Goal: Information Seeking & Learning: Learn about a topic

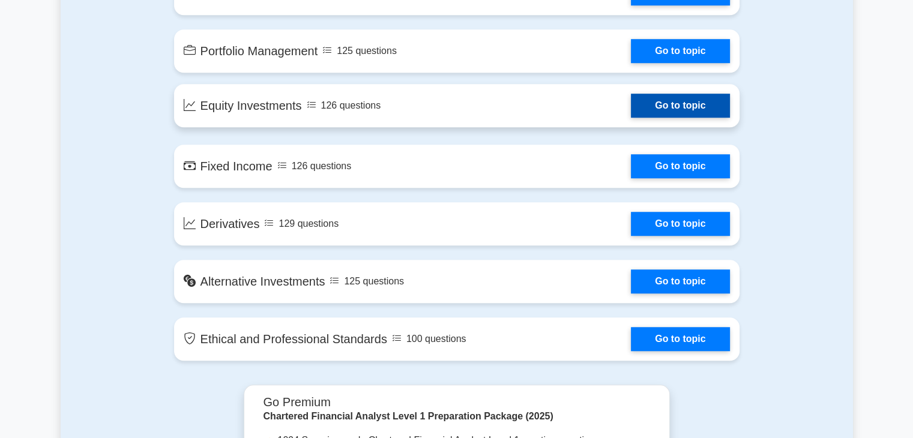
scroll to position [960, 0]
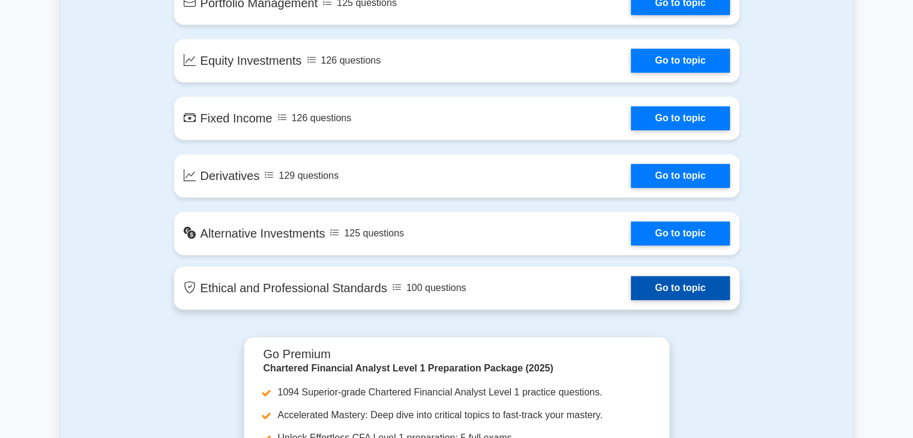
click at [682, 291] on link "Go to topic" at bounding box center [680, 288] width 98 height 24
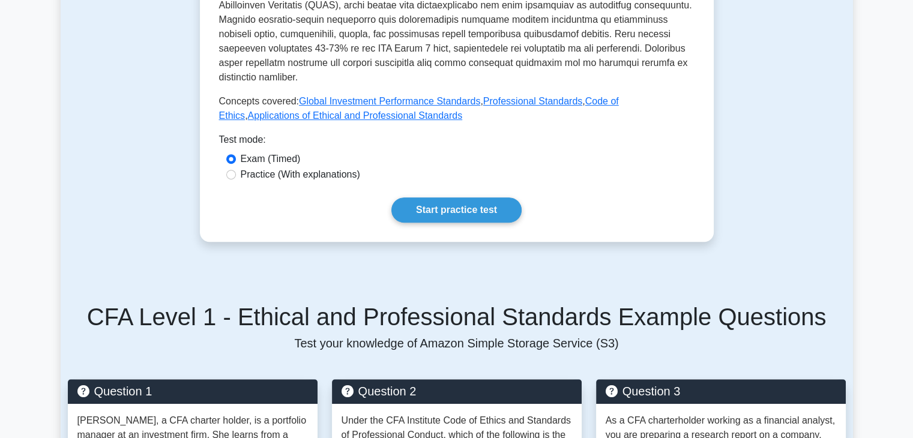
scroll to position [560, 0]
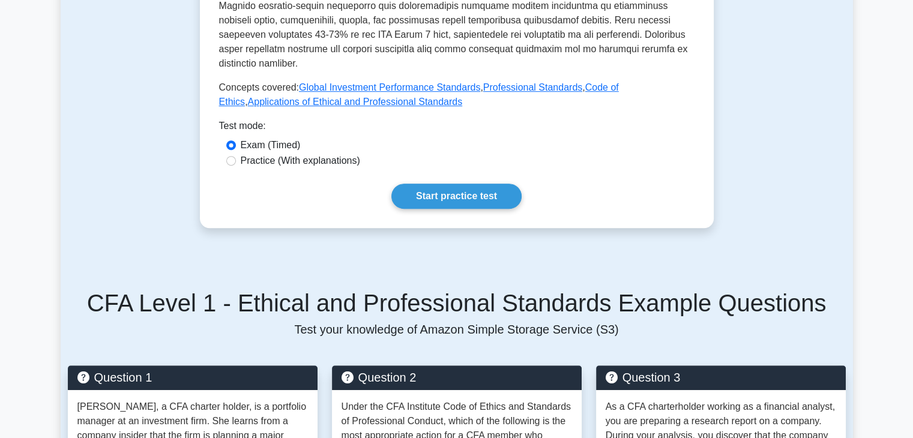
click at [239, 154] on div "Practice (With explanations)" at bounding box center [456, 161] width 461 height 14
click at [236, 154] on div "Practice (With explanations)" at bounding box center [456, 161] width 461 height 14
click at [232, 156] on input "Practice (With explanations)" at bounding box center [231, 161] width 10 height 10
radio input "true"
click at [509, 184] on link "Start practice test" at bounding box center [456, 196] width 130 height 25
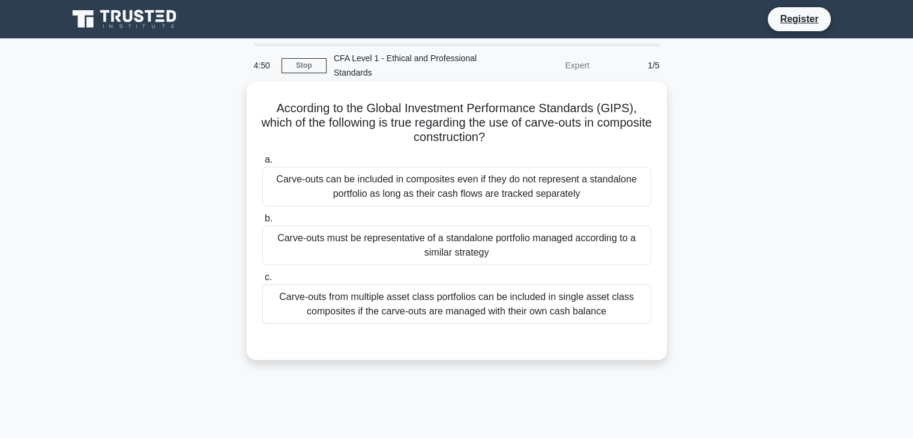
click at [450, 245] on div "Carve-outs must be representative of a standalone portfolio managed according t…" at bounding box center [456, 246] width 389 height 40
click at [262, 223] on input "b. Carve-outs must be representative of a standalone portfolio managed accordin…" at bounding box center [262, 219] width 0 height 8
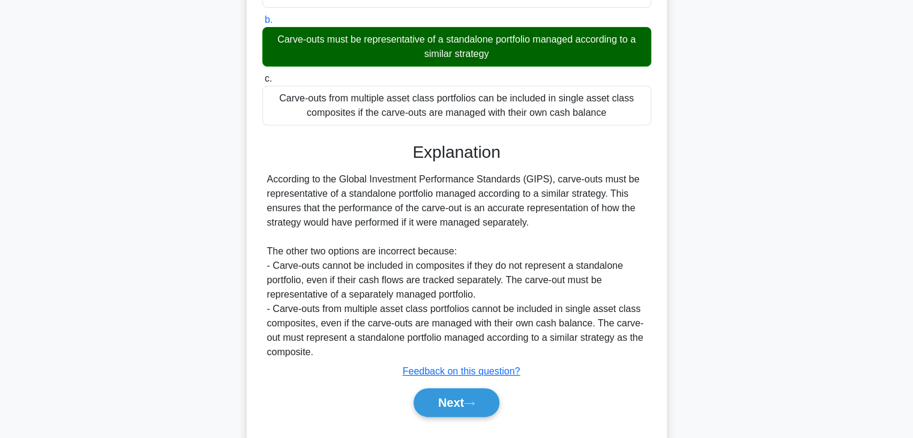
scroll to position [228, 0]
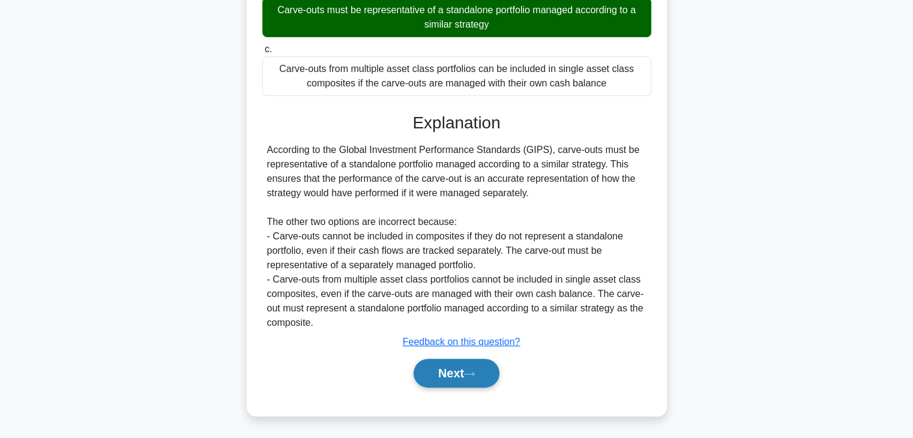
click at [495, 374] on button "Next" at bounding box center [457, 373] width 86 height 29
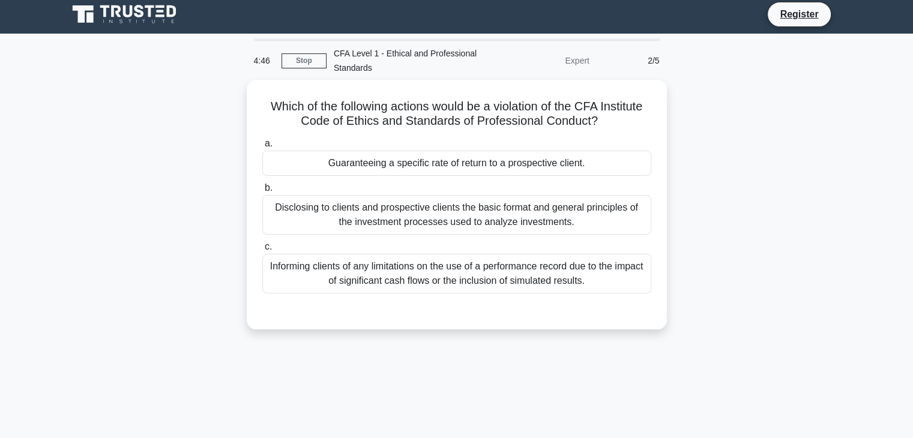
scroll to position [0, 0]
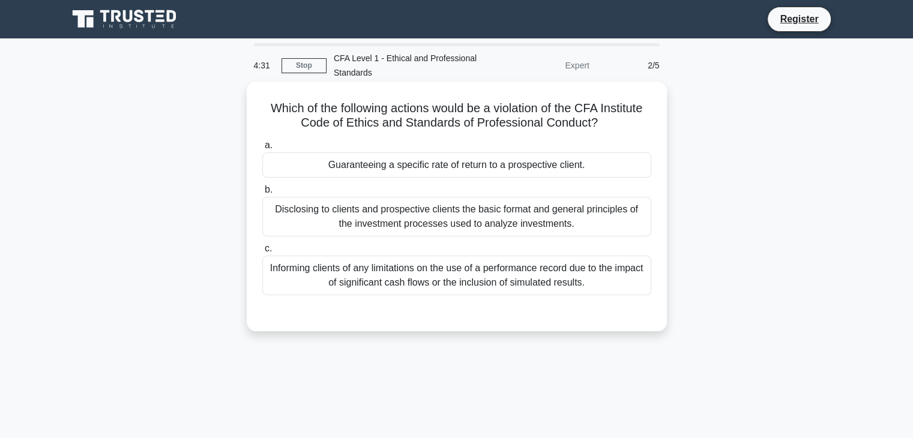
click at [455, 164] on div "Guaranteeing a specific rate of return to a prospective client." at bounding box center [456, 164] width 389 height 25
click at [262, 149] on input "a. Guaranteeing a specific rate of return to a prospective client." at bounding box center [262, 146] width 0 height 8
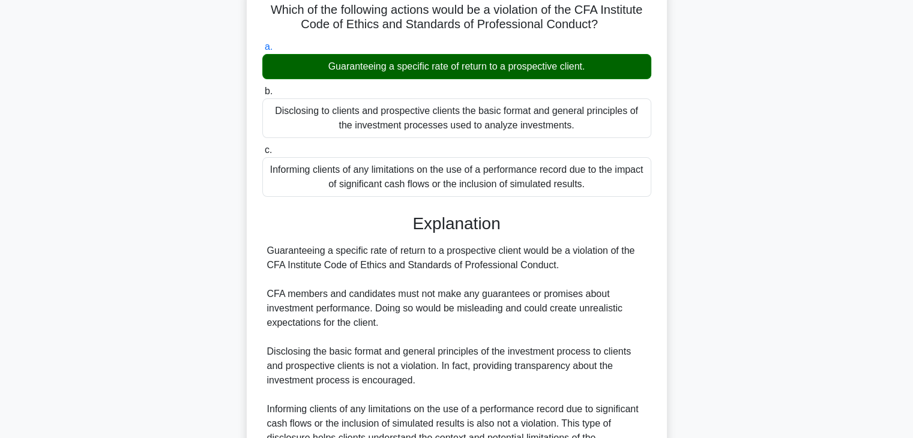
scroll to position [228, 0]
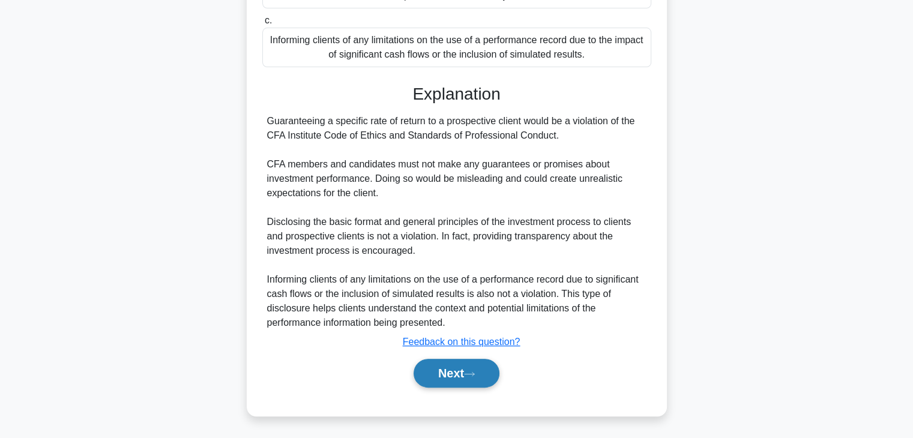
click at [474, 369] on button "Next" at bounding box center [457, 373] width 86 height 29
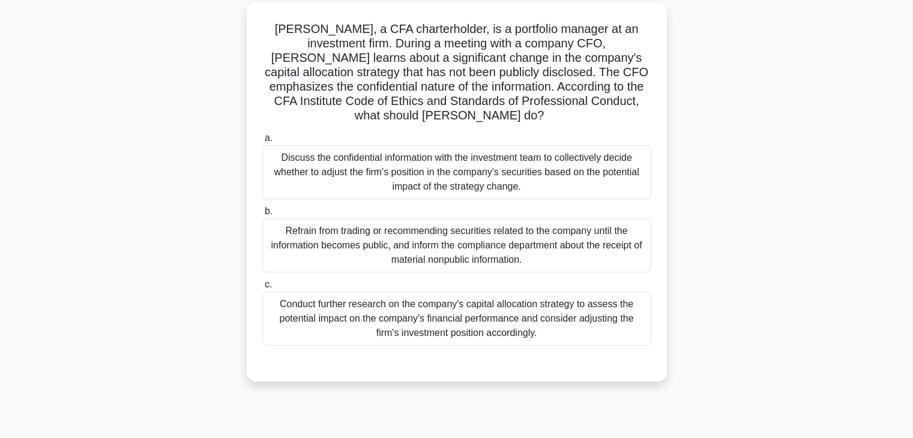
scroll to position [50, 0]
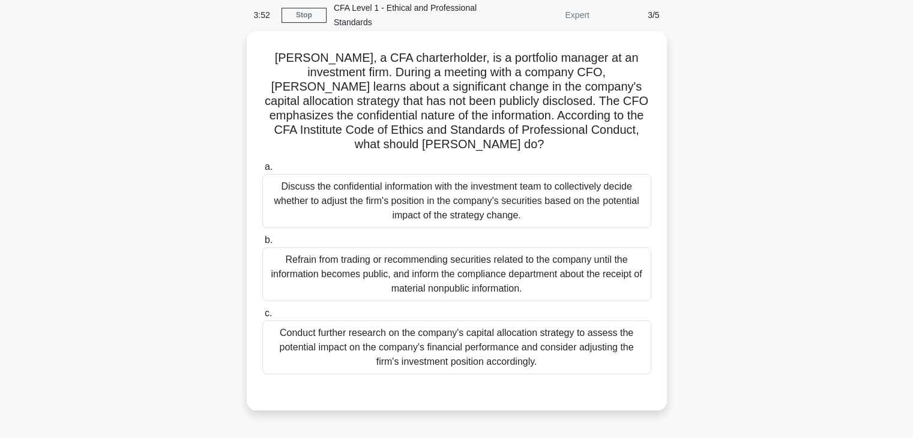
click at [432, 325] on div "Conduct further research on the company's capital allocation strategy to assess…" at bounding box center [456, 347] width 389 height 54
click at [262, 317] on input "c. Conduct further research on the company's capital allocation strategy to ass…" at bounding box center [262, 314] width 0 height 8
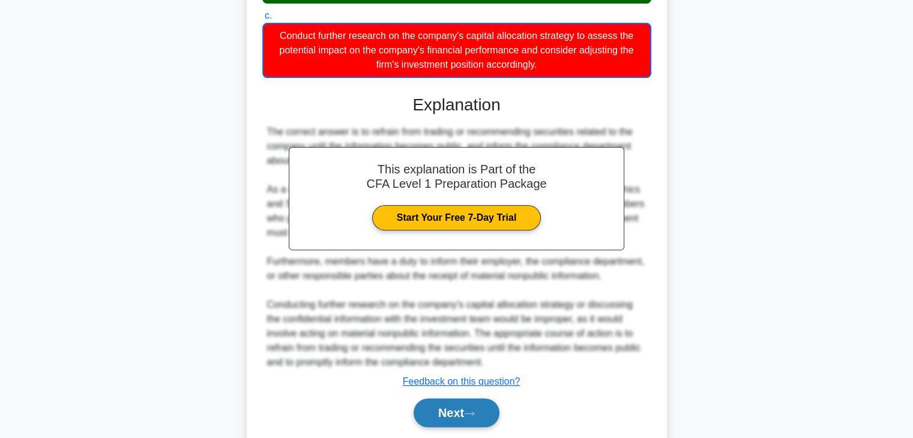
scroll to position [388, 0]
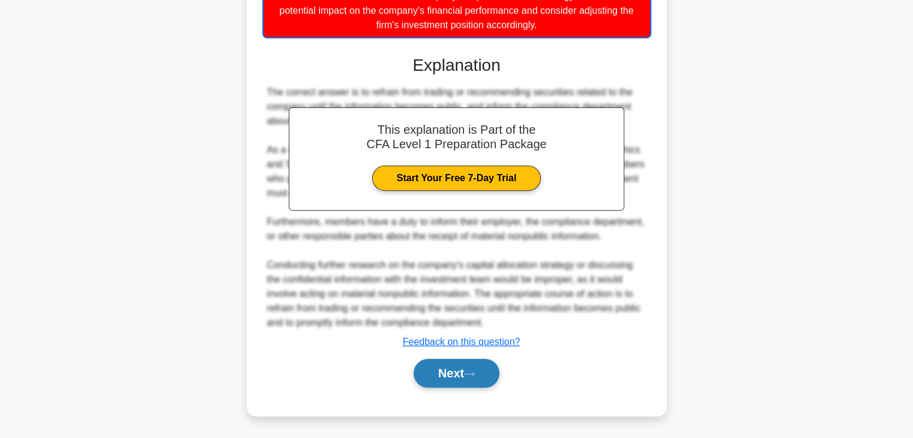
click at [457, 370] on button "Next" at bounding box center [457, 373] width 86 height 29
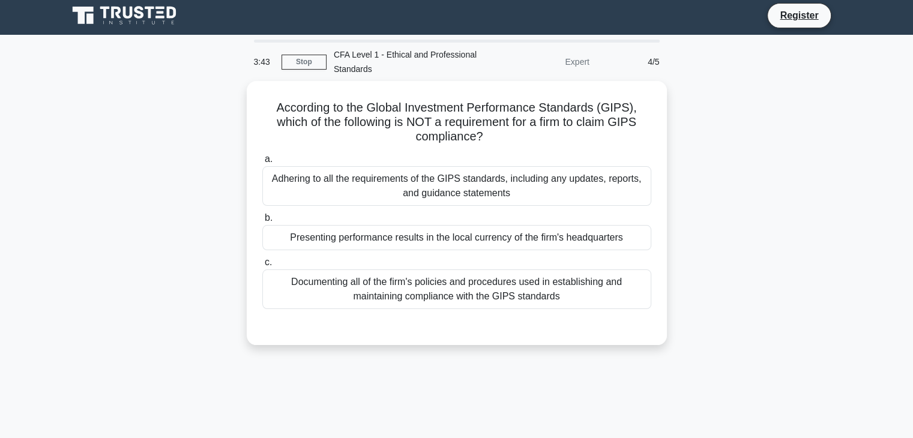
scroll to position [0, 0]
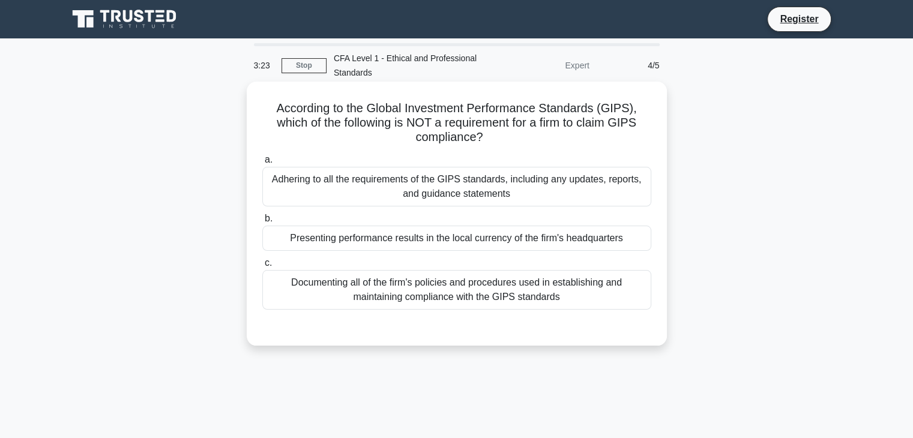
click at [517, 243] on div "Presenting performance results in the local currency of the firm's headquarters" at bounding box center [456, 238] width 389 height 25
click at [262, 223] on input "b. Presenting performance results in the local currency of the firm's headquart…" at bounding box center [262, 219] width 0 height 8
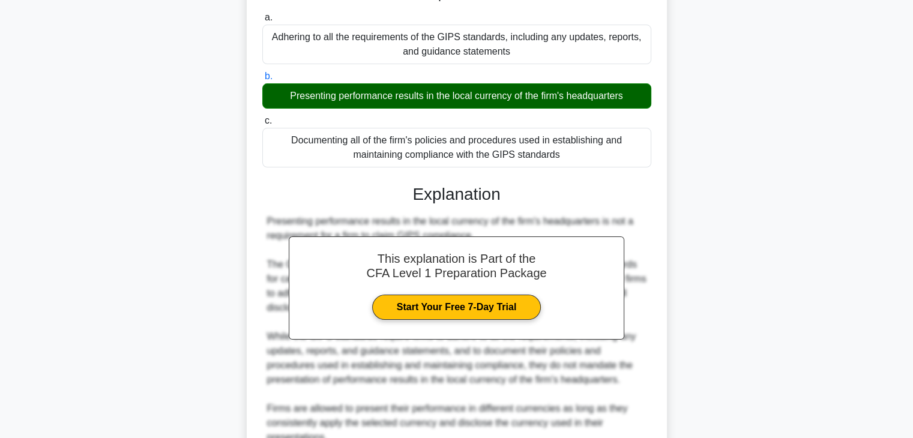
scroll to position [257, 0]
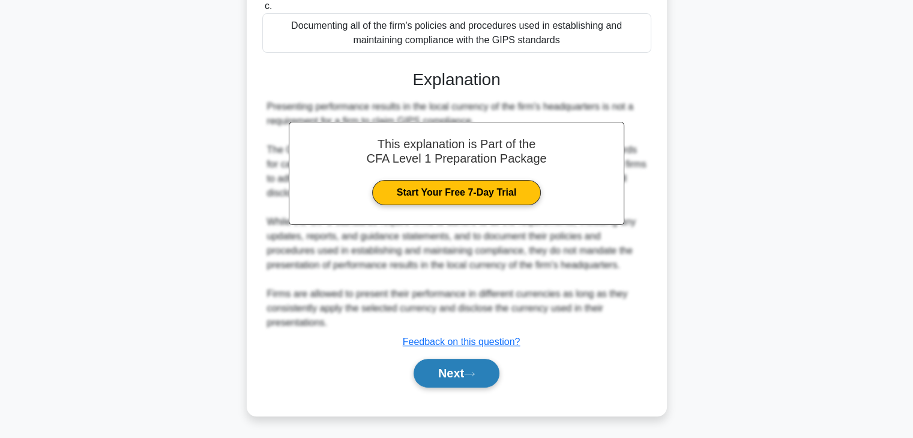
click at [463, 375] on button "Next" at bounding box center [457, 373] width 86 height 29
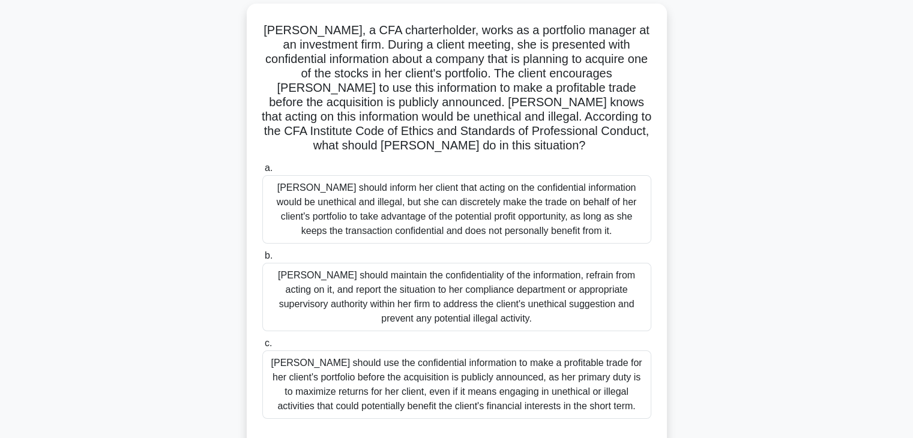
scroll to position [80, 0]
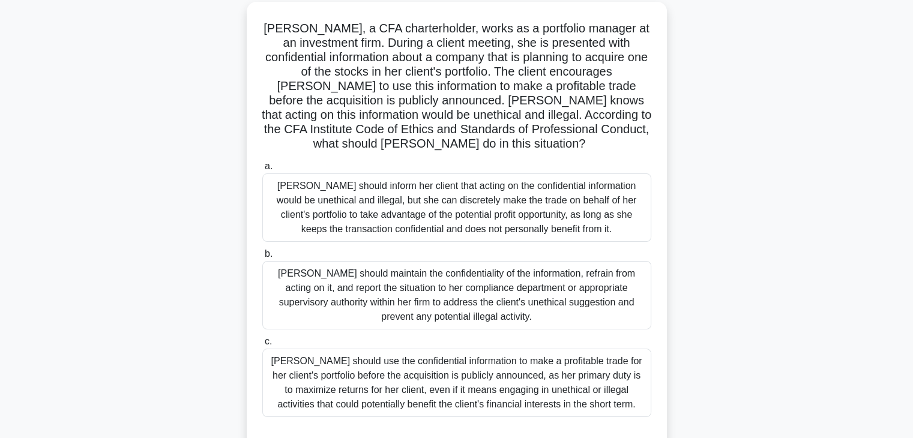
click at [400, 204] on div "Julia should inform her client that acting on the confidential information woul…" at bounding box center [456, 207] width 389 height 68
click at [262, 170] on input "a. Julia should inform her client that acting on the confidential information w…" at bounding box center [262, 167] width 0 height 8
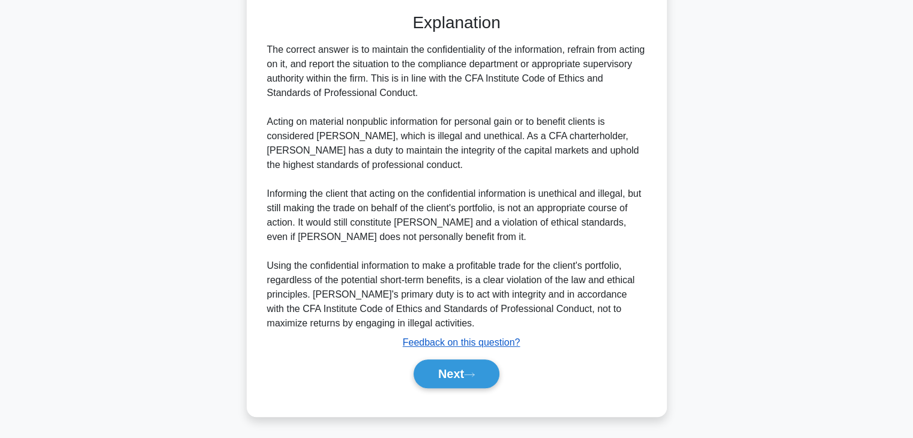
scroll to position [503, 0]
click at [480, 369] on button "Next" at bounding box center [457, 373] width 86 height 29
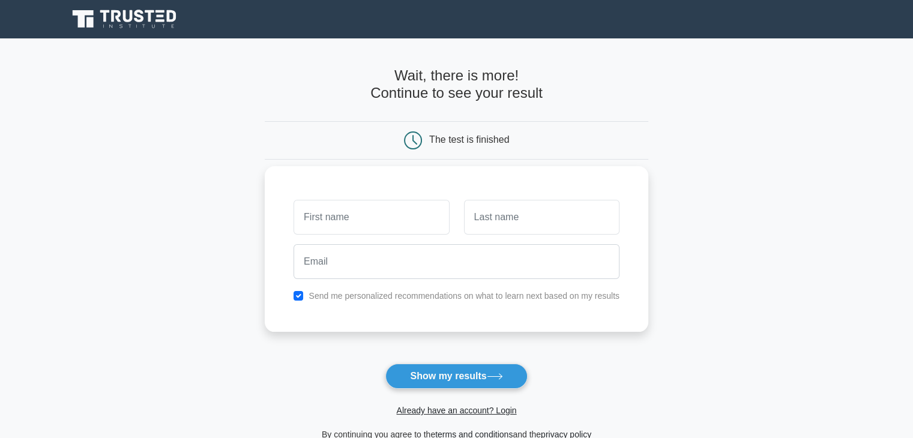
click at [390, 221] on input "text" at bounding box center [370, 217] width 155 height 35
